Goal: Task Accomplishment & Management: Use online tool/utility

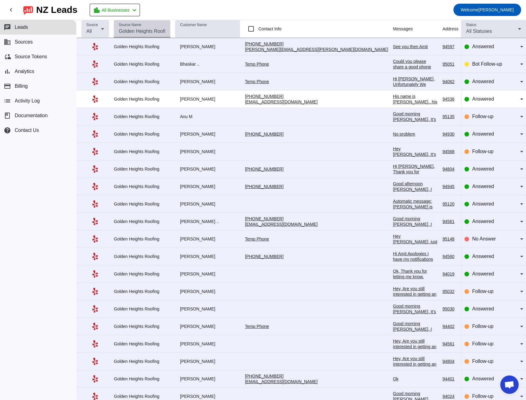
click at [137, 31] on input "Source Name" at bounding box center [142, 31] width 47 height 7
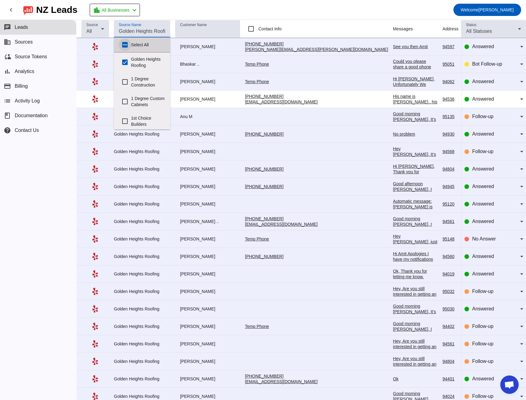
click at [124, 44] on input "Select All" at bounding box center [125, 45] width 12 height 12
checkbox input "true"
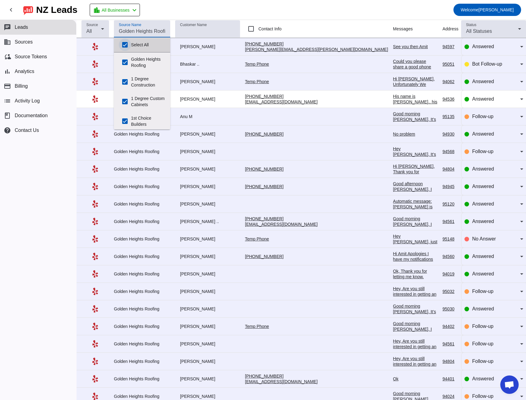
checkbox input "true"
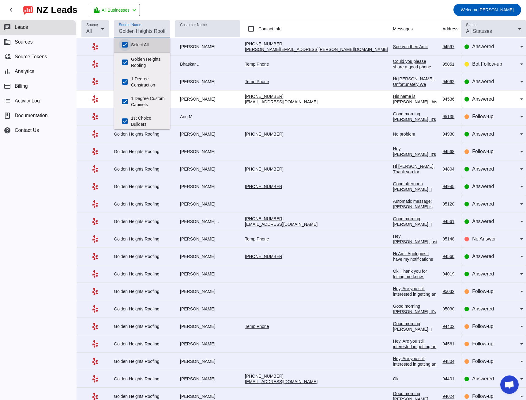
checkbox input "true"
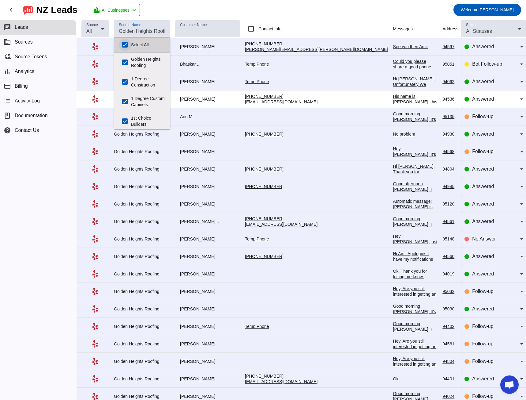
checkbox input "true"
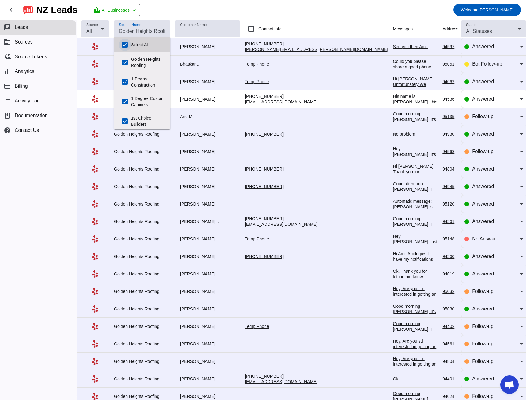
checkbox input "true"
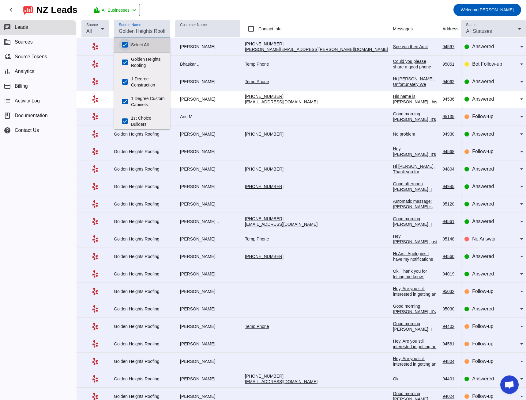
checkbox input "true"
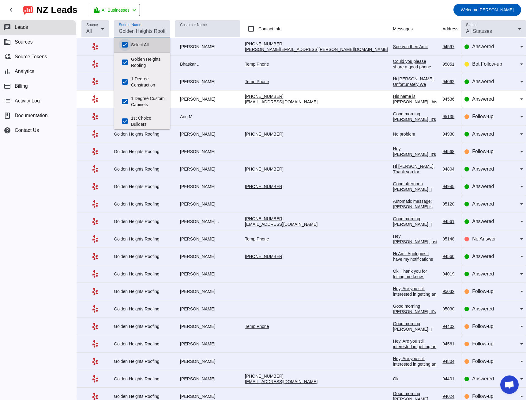
checkbox input "true"
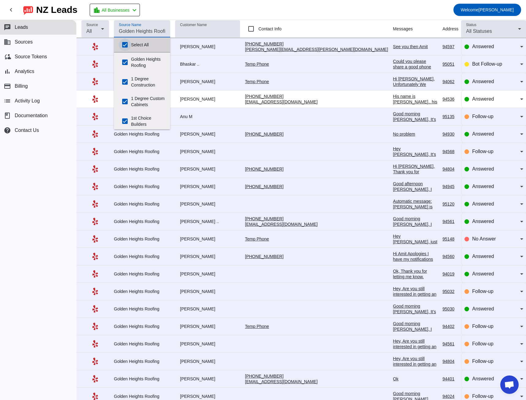
checkbox input "true"
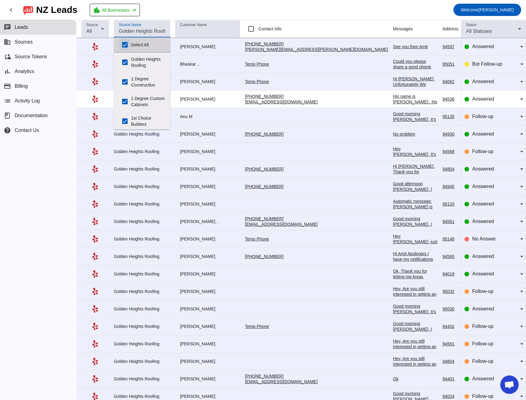
checkbox input "true"
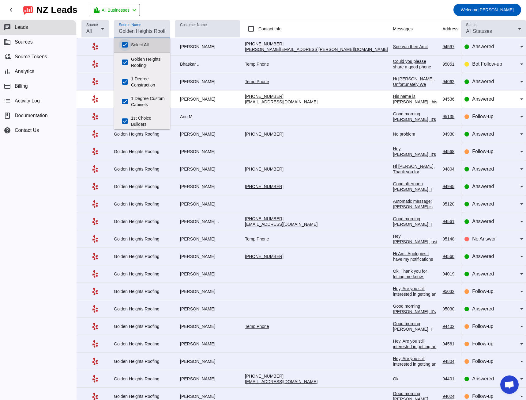
checkbox input "true"
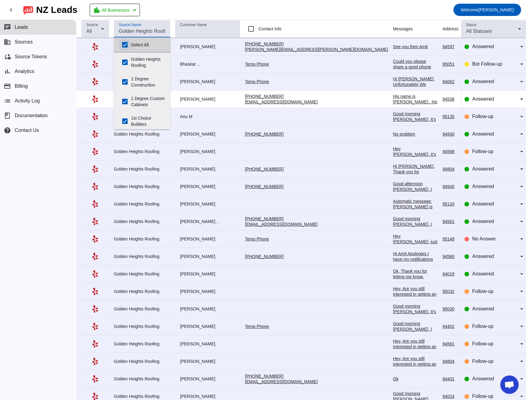
checkbox input "true"
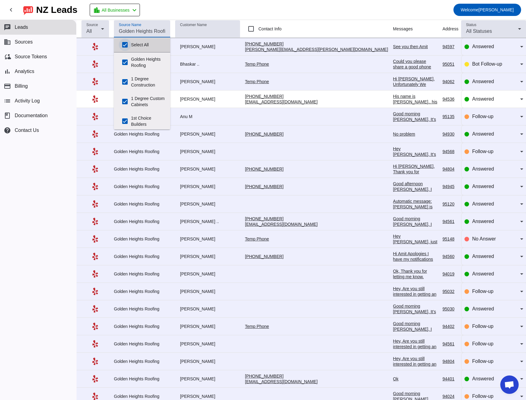
checkbox input "true"
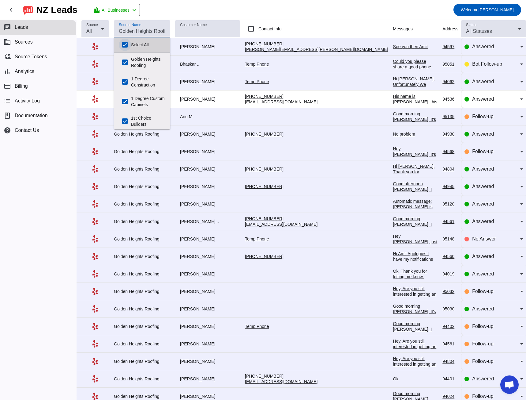
checkbox input "true"
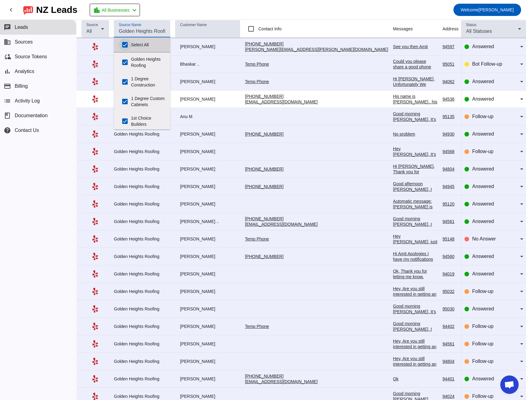
checkbox input "true"
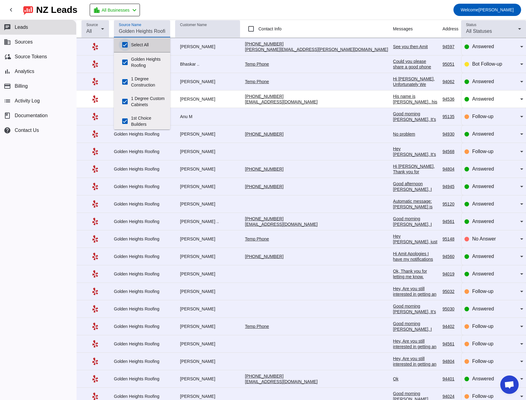
checkbox input "true"
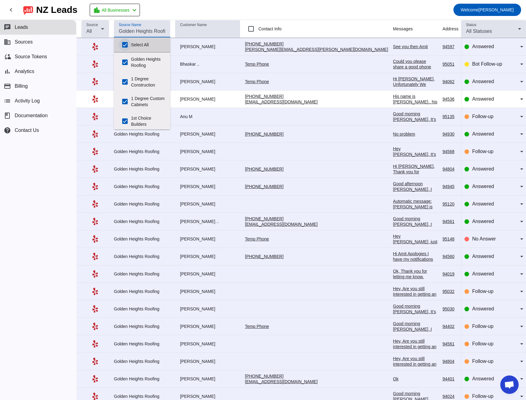
checkbox input "true"
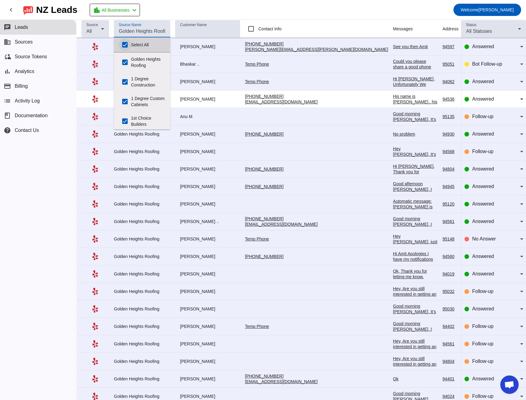
checkbox input "true"
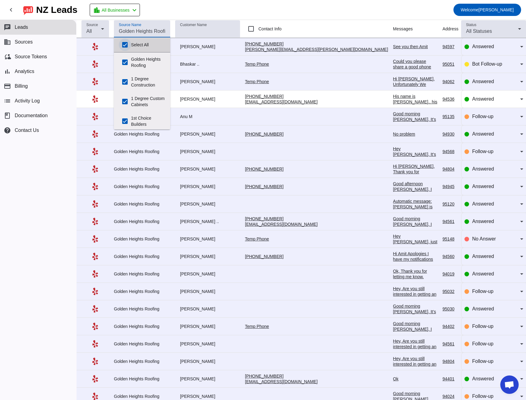
checkbox input "true"
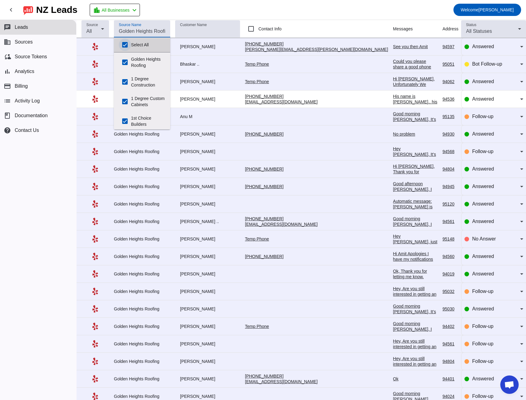
checkbox input "true"
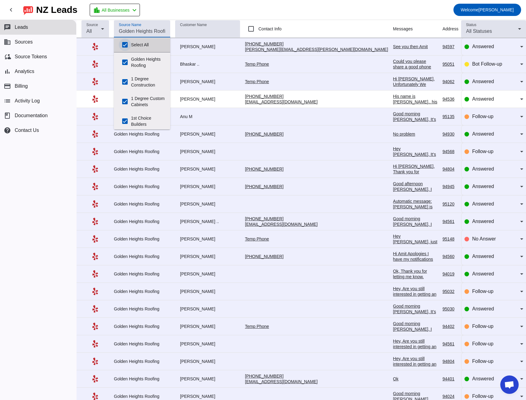
checkbox input "true"
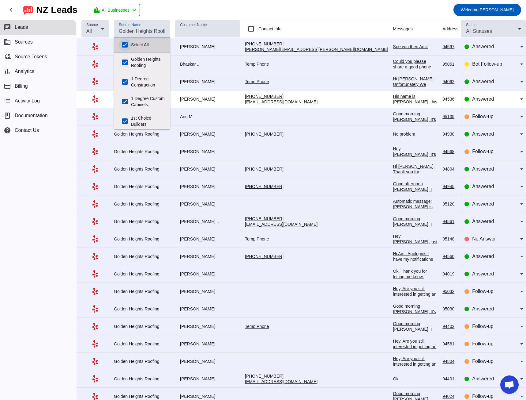
checkbox input "true"
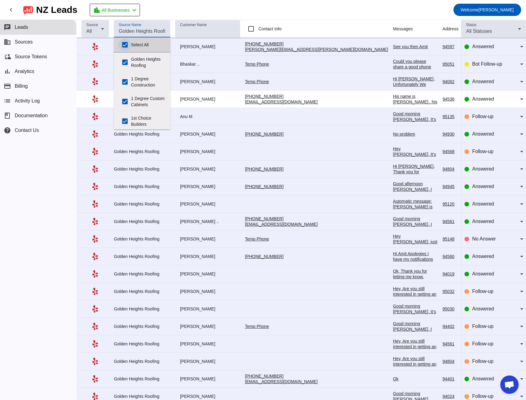
checkbox input "true"
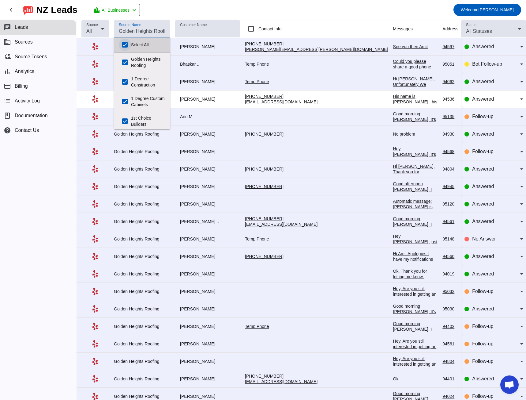
checkbox input "true"
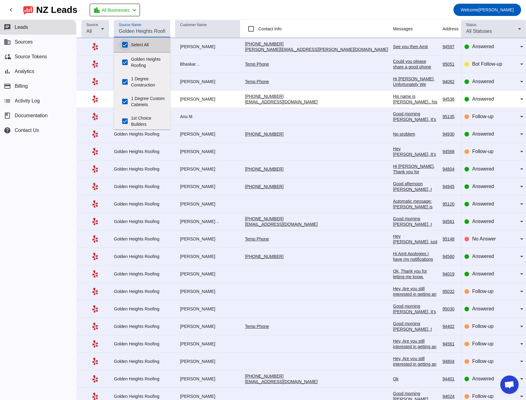
checkbox input "true"
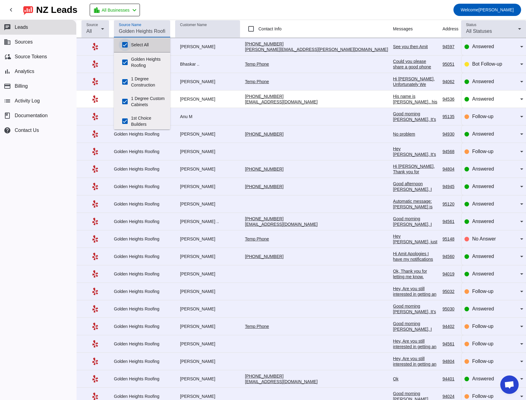
checkbox input "true"
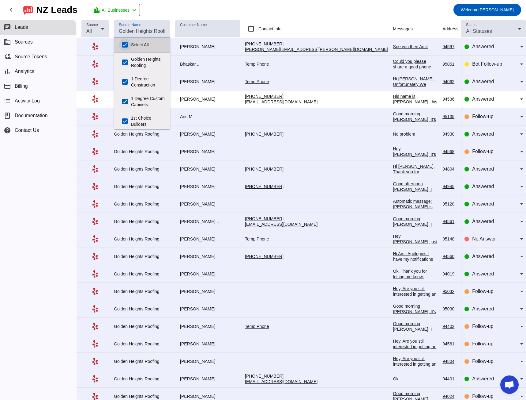
checkbox input "true"
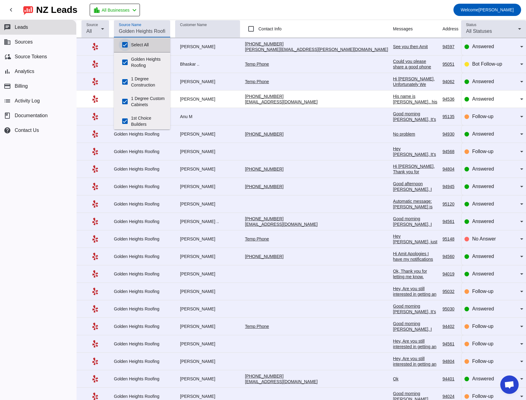
checkbox input "true"
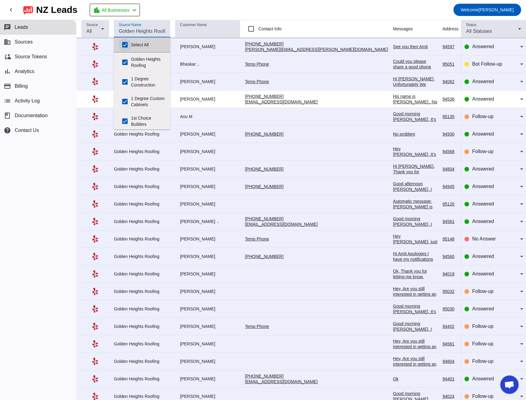
checkbox input "true"
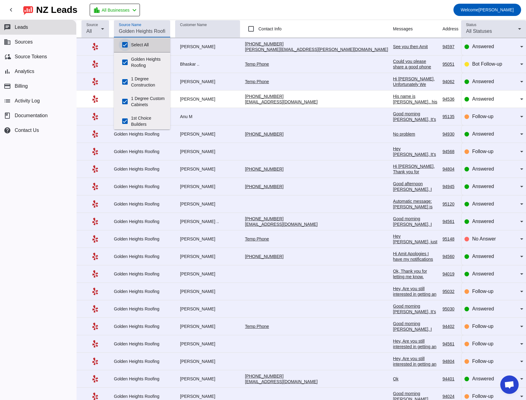
checkbox input "true"
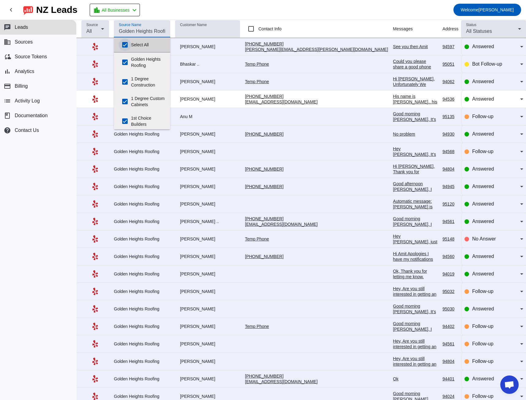
checkbox input "true"
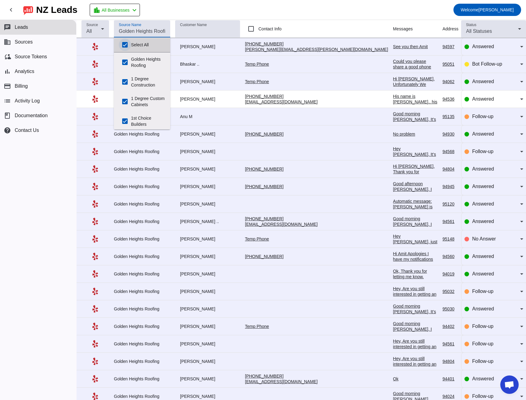
checkbox input "true"
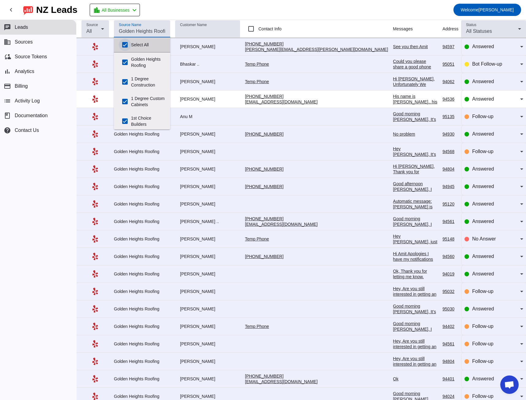
checkbox input "true"
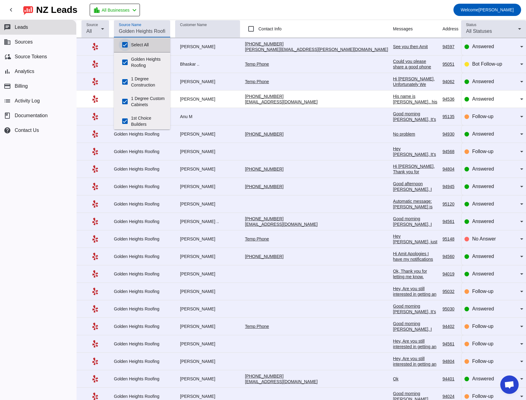
checkbox input "true"
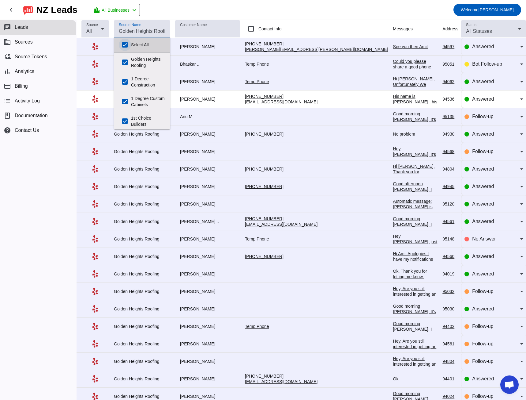
checkbox input "true"
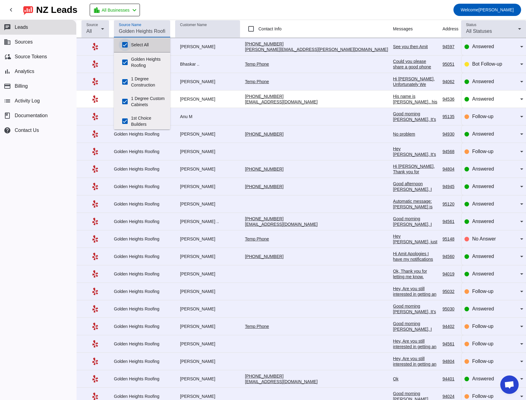
checkbox input "true"
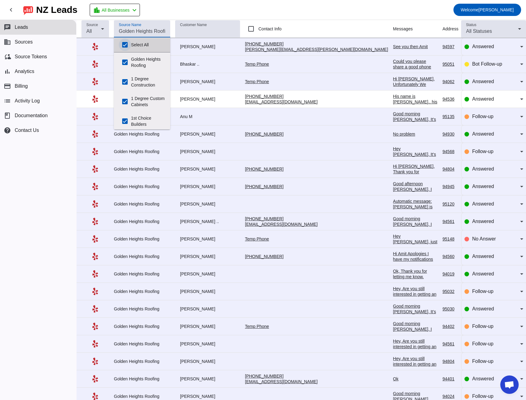
checkbox input "true"
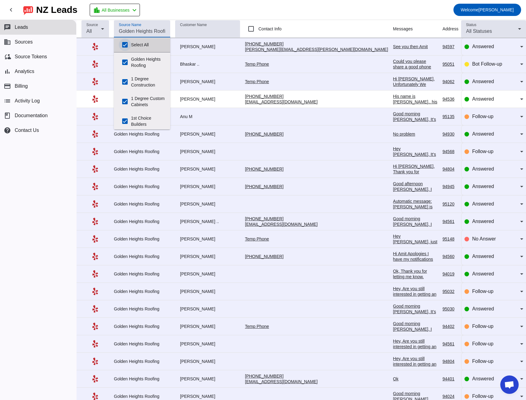
checkbox input "true"
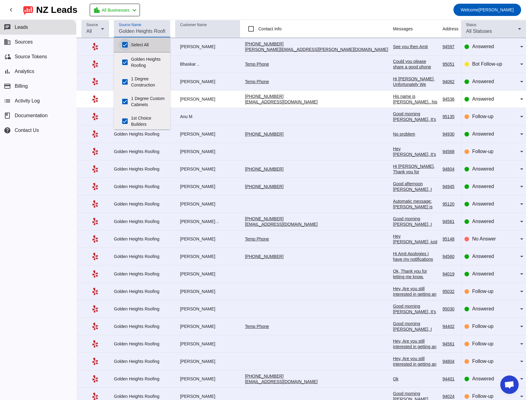
checkbox input "true"
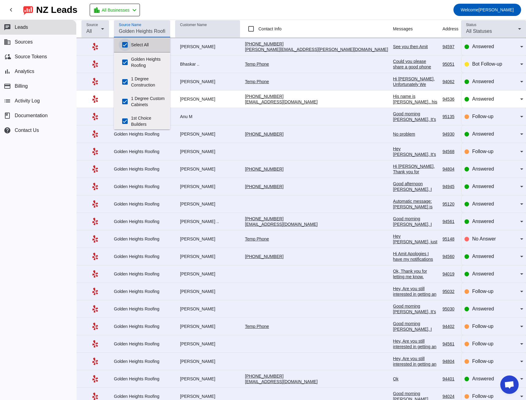
checkbox input "true"
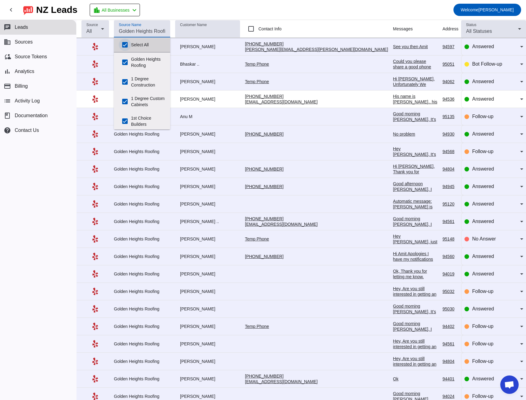
checkbox input "true"
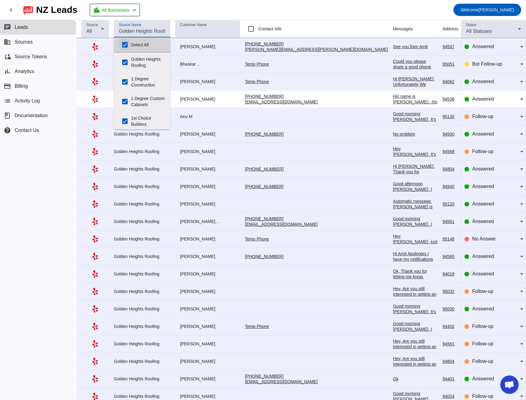
checkbox input "true"
click at [124, 44] on input "Select All" at bounding box center [125, 45] width 12 height 12
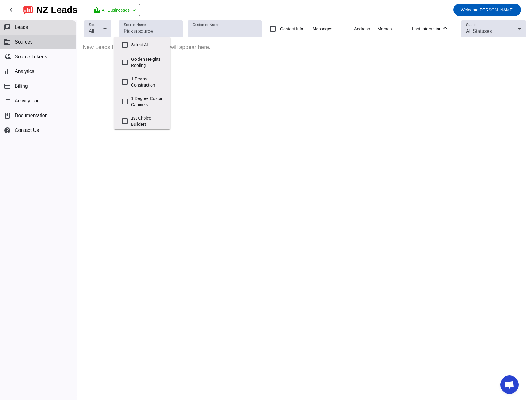
click at [43, 45] on button "business Sources" at bounding box center [38, 42] width 76 height 15
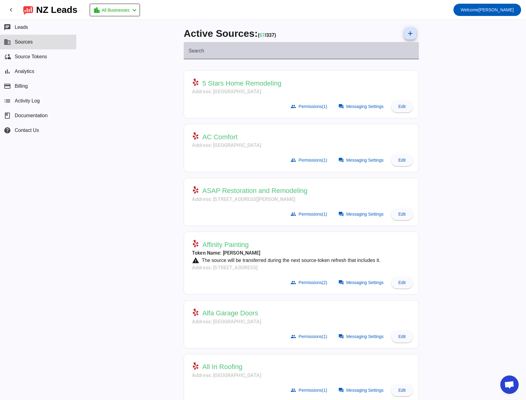
click at [190, 51] on mat-label "Search" at bounding box center [197, 50] width 16 height 5
click at [190, 51] on input "Search" at bounding box center [301, 52] width 225 height 7
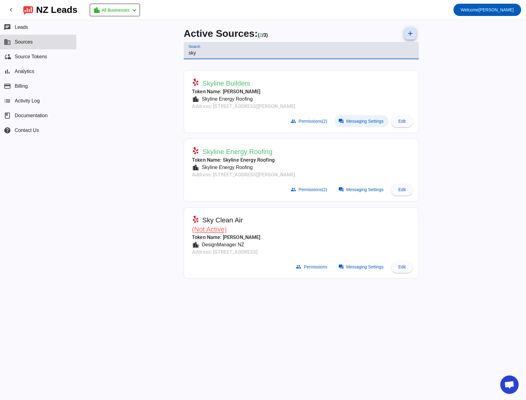
click at [353, 121] on span "Messaging Settings" at bounding box center [365, 121] width 37 height 5
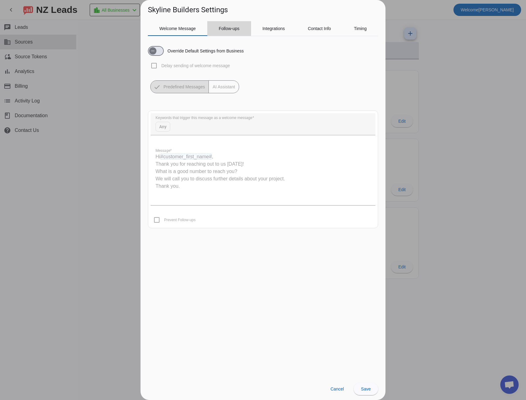
click at [224, 30] on span "Follow-ups" at bounding box center [229, 28] width 21 height 4
